Goal: Navigation & Orientation: Find specific page/section

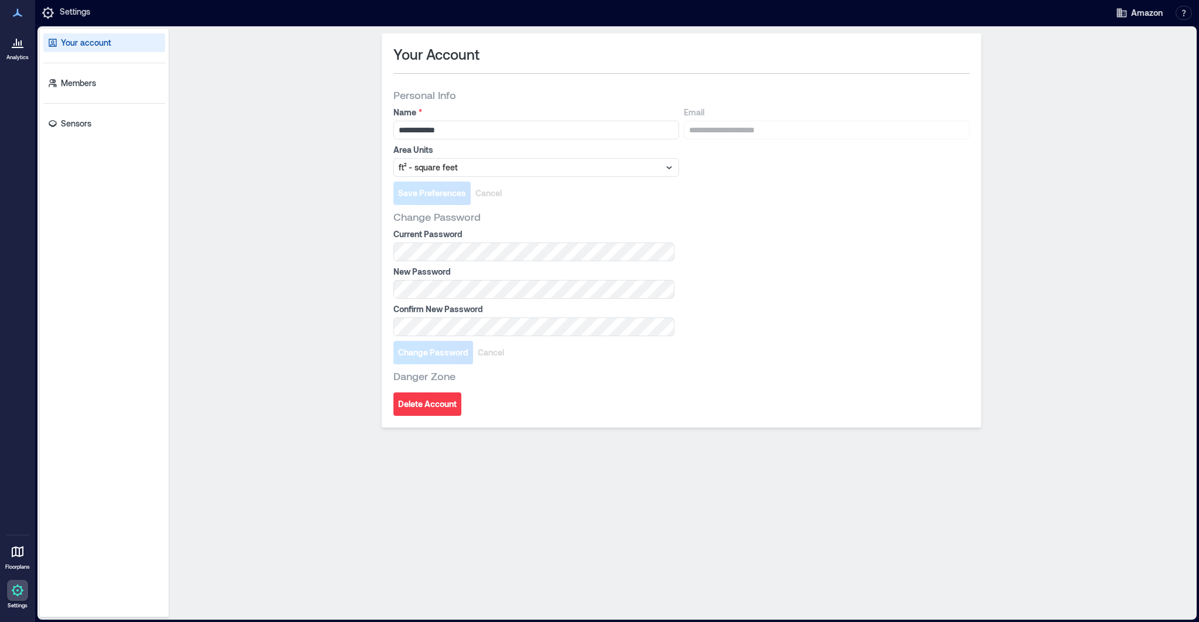
click at [11, 42] on icon at bounding box center [18, 42] width 14 height 14
click at [14, 44] on icon at bounding box center [13, 44] width 1 height 2
click at [18, 40] on icon at bounding box center [18, 42] width 14 height 14
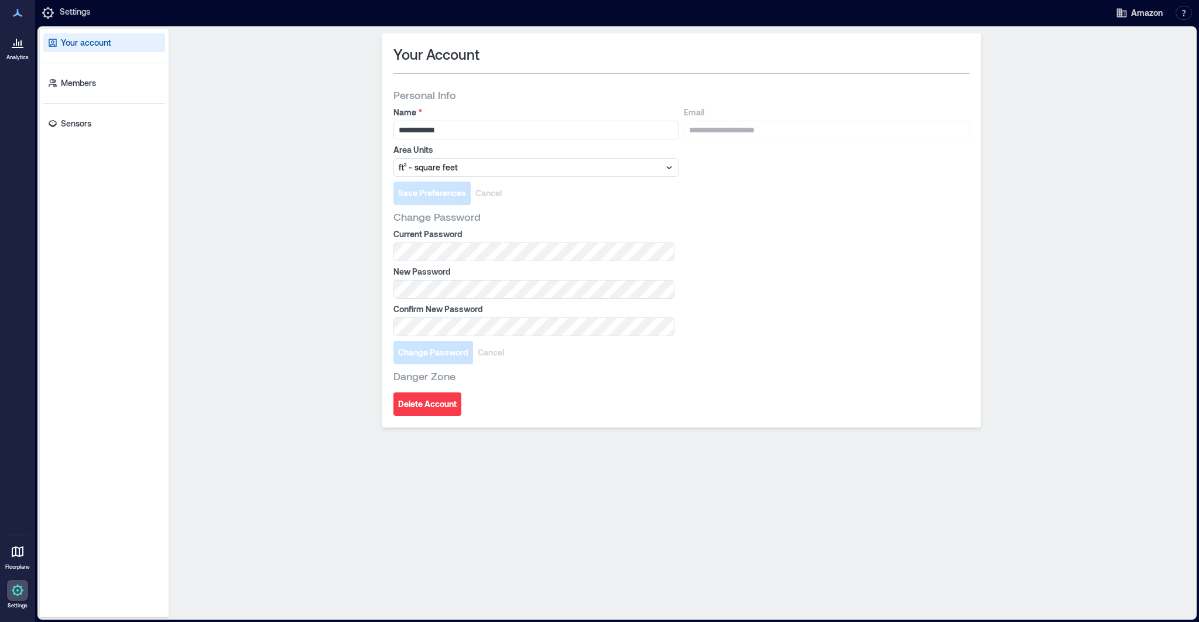
click at [18, 40] on icon at bounding box center [18, 42] width 14 height 14
click at [18, 552] on icon at bounding box center [18, 551] width 14 height 14
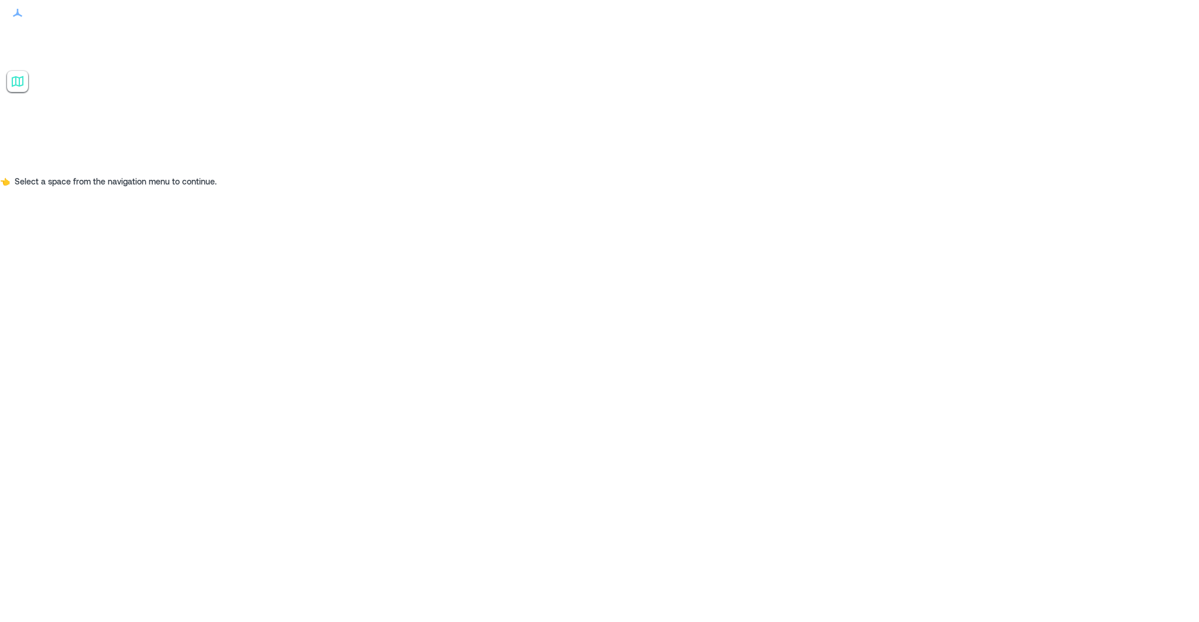
click at [97, 194] on p "SEA44 - Frontier" at bounding box center [75, 198] width 98 height 9
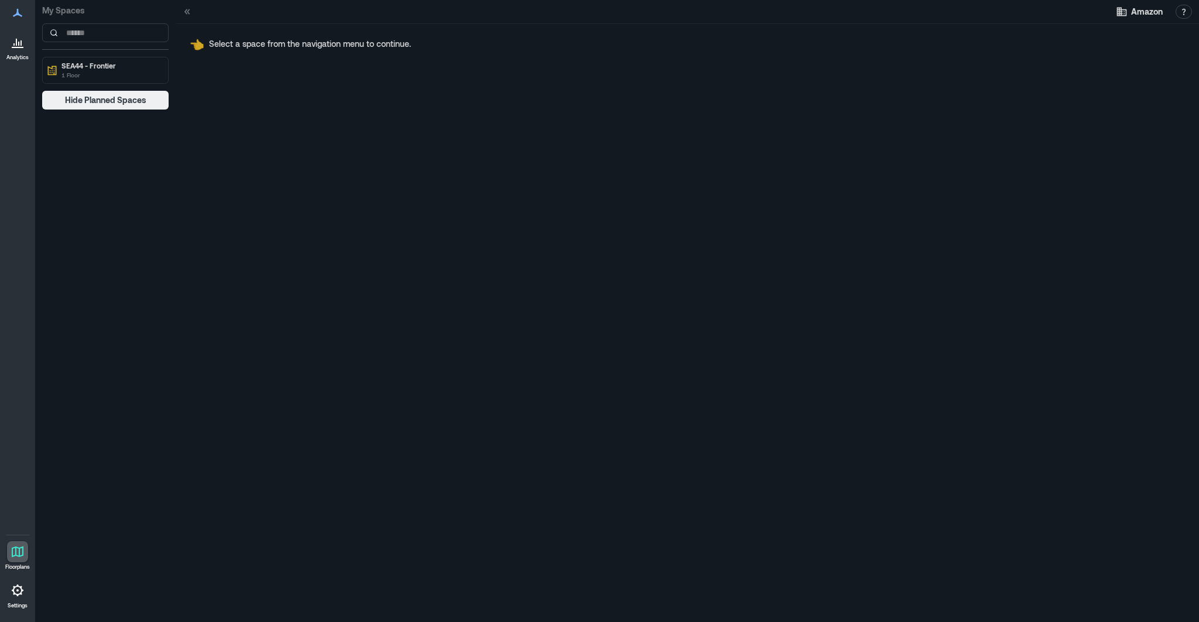
click at [12, 593] on icon at bounding box center [18, 590] width 14 height 14
